Goal: Task Accomplishment & Management: Use online tool/utility

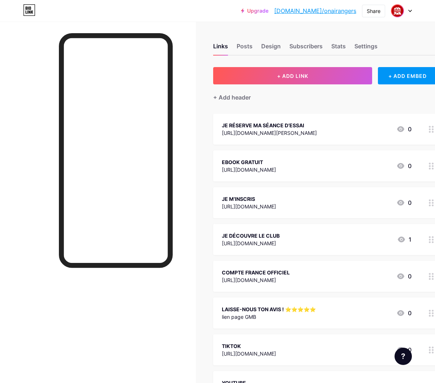
click at [392, 15] on span at bounding box center [397, 11] width 12 height 12
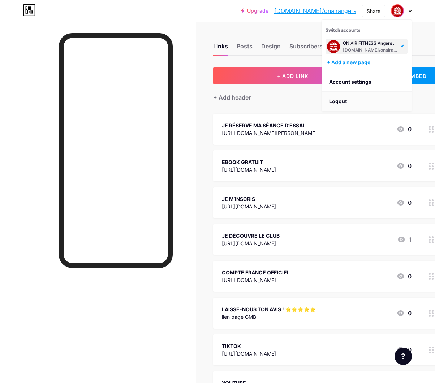
click at [347, 100] on li "Logout" at bounding box center [367, 101] width 90 height 19
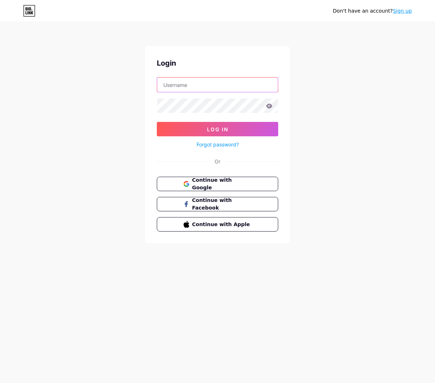
type input "onaircorbeilessonnes"
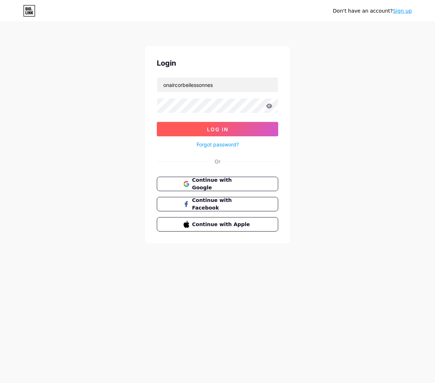
click at [213, 125] on button "Log In" at bounding box center [217, 129] width 121 height 14
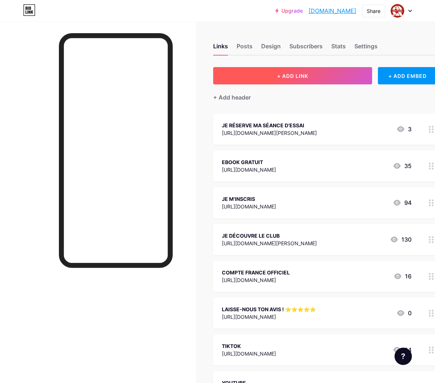
click at [251, 80] on button "+ ADD LINK" at bounding box center [292, 75] width 159 height 17
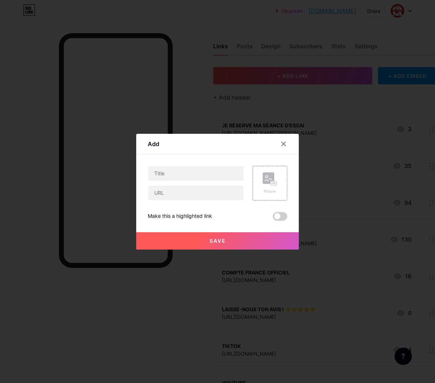
drag, startPoint x: 212, startPoint y: 181, endPoint x: 206, endPoint y: 183, distance: 5.8
click at [212, 181] on div at bounding box center [196, 173] width 96 height 15
click at [193, 194] on input "text" at bounding box center [195, 193] width 95 height 14
paste input "[URL][DOMAIN_NAME]"
drag, startPoint x: 195, startPoint y: 195, endPoint x: 131, endPoint y: 191, distance: 64.4
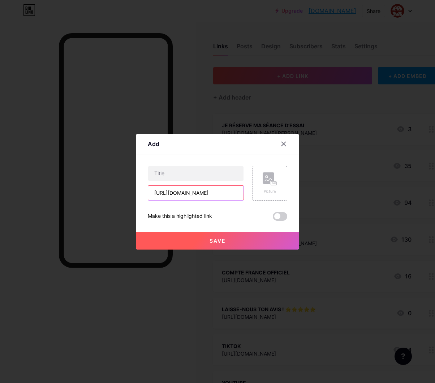
click at [131, 191] on div "Add Content YouTube Play YouTube video without leaving your page. ADD Vimeo Pla…" at bounding box center [217, 191] width 435 height 383
type input "[URL][DOMAIN_NAME]"
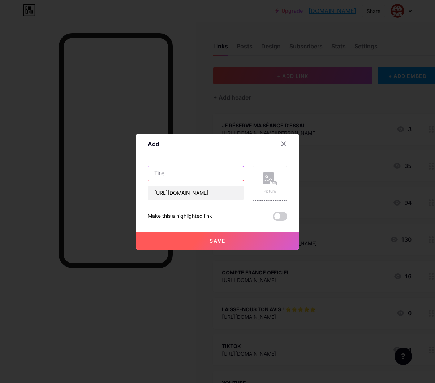
click at [160, 179] on input "text" at bounding box center [195, 173] width 95 height 14
type input "S"
type input "Cours street workout"
type input "COURS STREET WORKOUT"
click at [275, 214] on span at bounding box center [279, 216] width 14 height 9
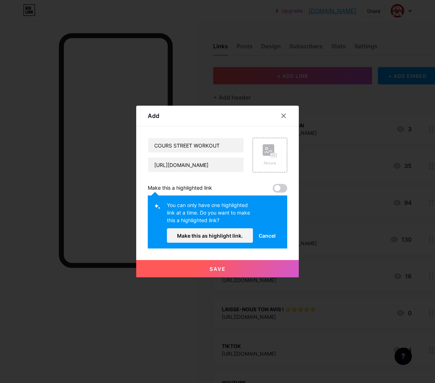
click at [236, 267] on button "Save" at bounding box center [217, 268] width 162 height 17
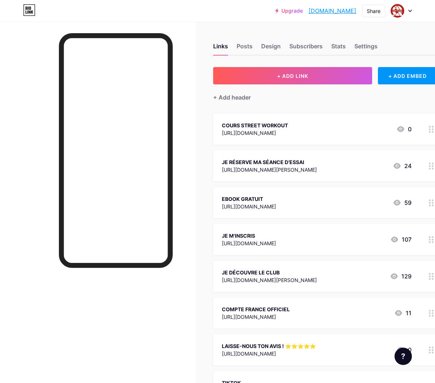
click at [276, 203] on div "[URL][DOMAIN_NAME]" at bounding box center [249, 207] width 54 height 8
click at [282, 204] on span at bounding box center [279, 203] width 14 height 9
click at [272, 205] on input "checkbox" at bounding box center [272, 205] width 0 height 0
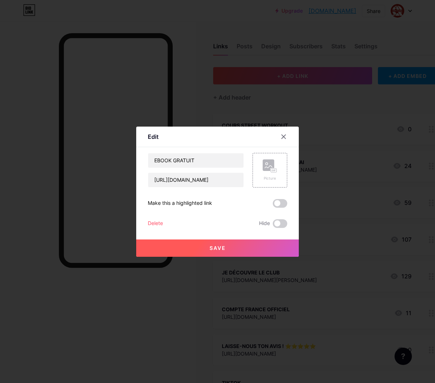
drag, startPoint x: 236, startPoint y: 247, endPoint x: 319, endPoint y: 153, distance: 124.7
click at [236, 247] on button "Save" at bounding box center [217, 248] width 162 height 17
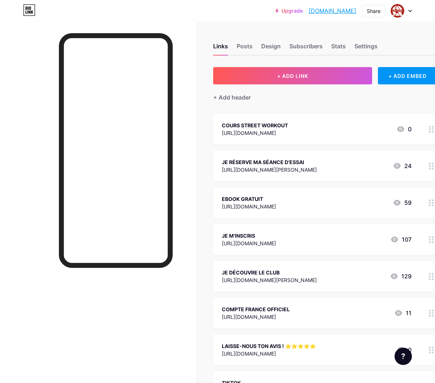
click at [288, 130] on div "[URL][DOMAIN_NAME]" at bounding box center [255, 133] width 66 height 8
click at [272, 223] on span at bounding box center [279, 223] width 14 height 9
click at [272, 226] on input "checkbox" at bounding box center [272, 226] width 0 height 0
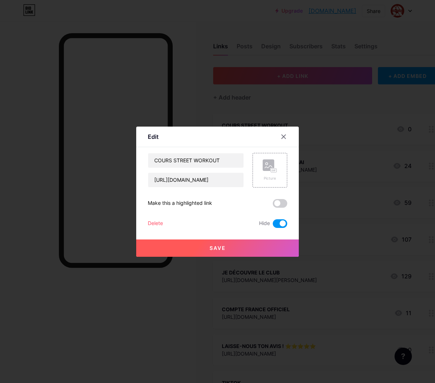
click at [272, 223] on span at bounding box center [279, 223] width 14 height 9
click at [272, 226] on input "checkbox" at bounding box center [272, 226] width 0 height 0
click at [278, 208] on div "COURS STREET WORKOUT [URL][DOMAIN_NAME] Picture Make this a highlighted link De…" at bounding box center [217, 190] width 139 height 75
click at [278, 205] on span at bounding box center [279, 203] width 14 height 9
click at [272, 205] on input "checkbox" at bounding box center [272, 205] width 0 height 0
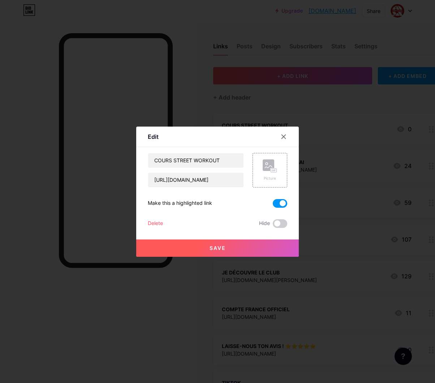
click at [263, 246] on button "Save" at bounding box center [217, 248] width 162 height 17
